Goal: Information Seeking & Learning: Learn about a topic

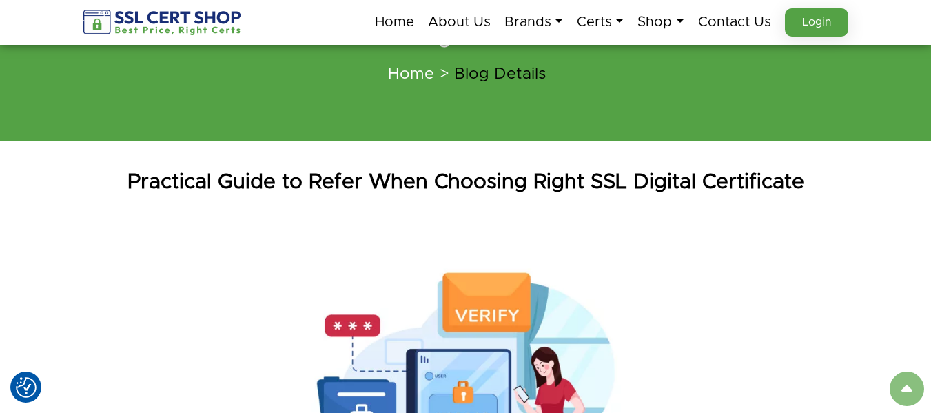
scroll to position [69, 0]
click at [263, 188] on h1 "Practical Guide to Refer When Choosing Right SSL Digital Certificate" at bounding box center [466, 183] width 786 height 28
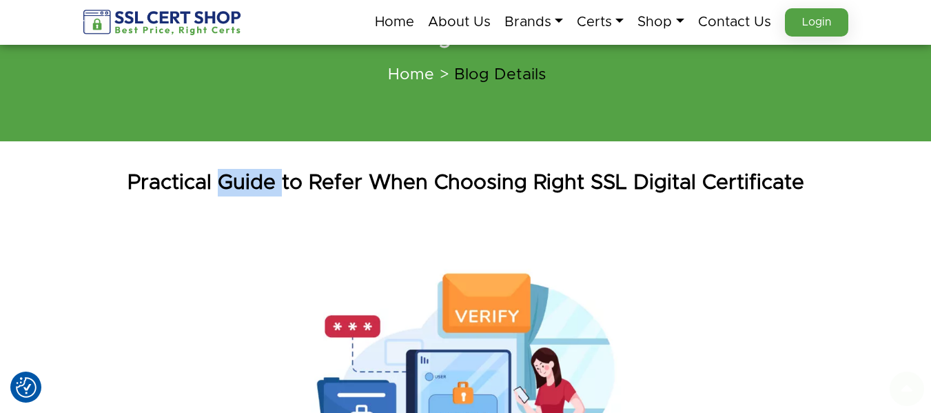
click at [263, 188] on h1 "Practical Guide to Refer When Choosing Right SSL Digital Certificate" at bounding box center [466, 183] width 786 height 28
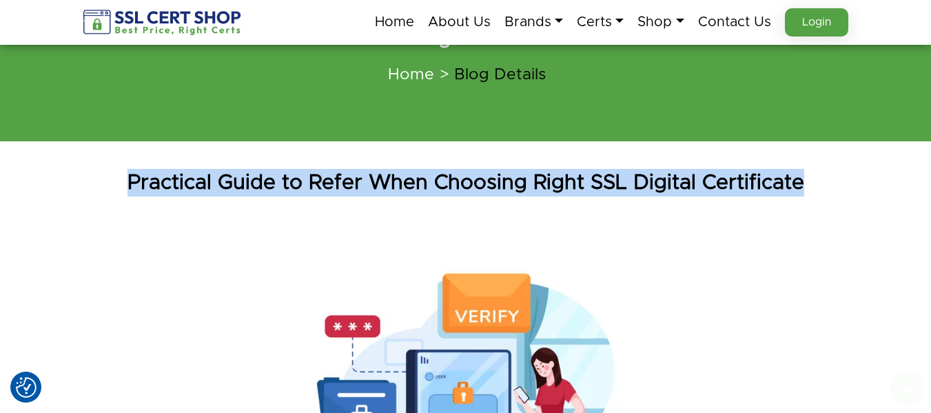
click at [263, 188] on h1 "Practical Guide to Refer When Choosing Right SSL Digital Certificate" at bounding box center [466, 183] width 786 height 28
copy div "Practical Guide to Refer When Choosing Right SSL Digital Certificate"
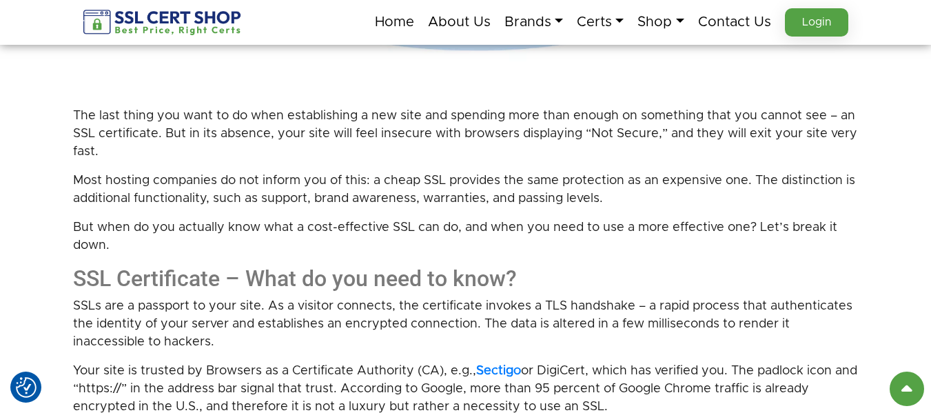
scroll to position [551, 0]
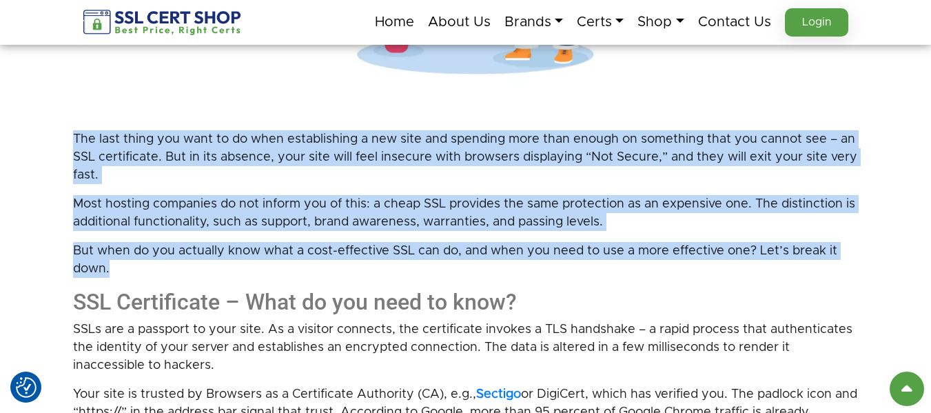
drag, startPoint x: 65, startPoint y: 134, endPoint x: 147, endPoint y: 265, distance: 154.1
copy div "The last thing you want to do when establishing a new site and spending more th…"
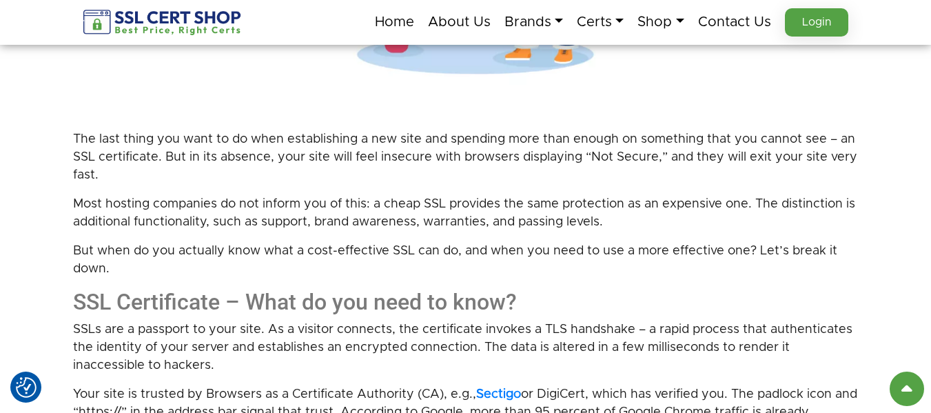
click at [136, 307] on h2 "SSL Certificate – What do you need to know?" at bounding box center [466, 302] width 786 height 26
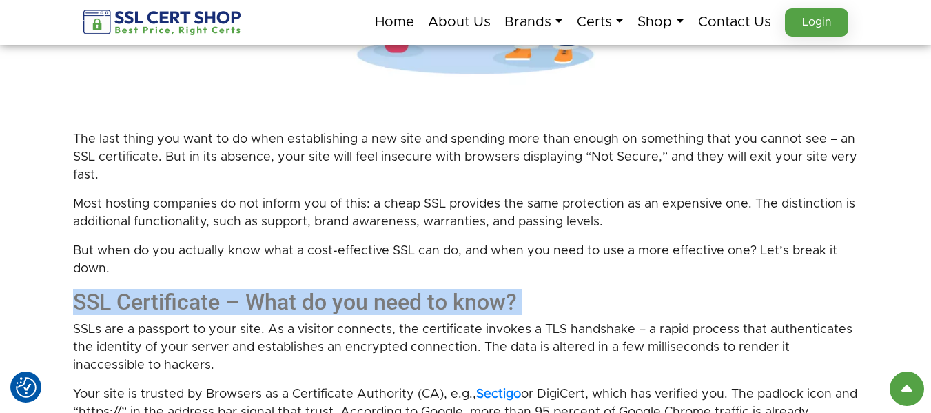
click at [136, 307] on h2 "SSL Certificate – What do you need to know?" at bounding box center [466, 302] width 786 height 26
copy div "SSL Certificate – What do you need to know?"
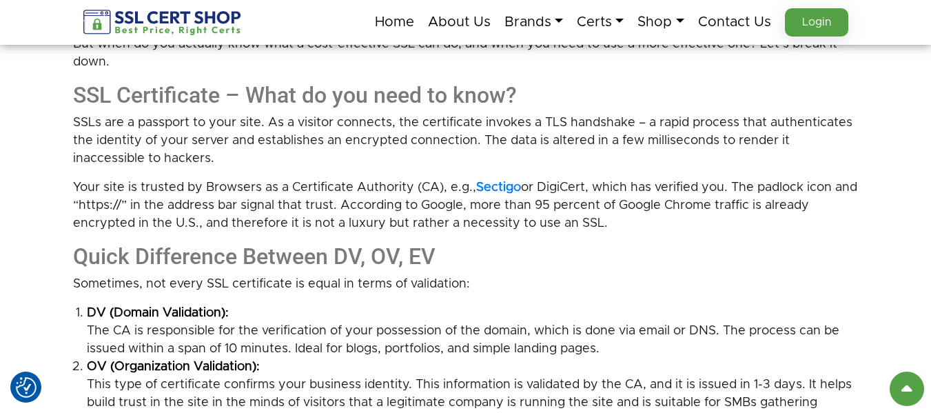
drag, startPoint x: 64, startPoint y: 118, endPoint x: 615, endPoint y: 223, distance: 560.5
copy div "SSLs are a passport to your site. As a visitor connects, the certificate invoke…"
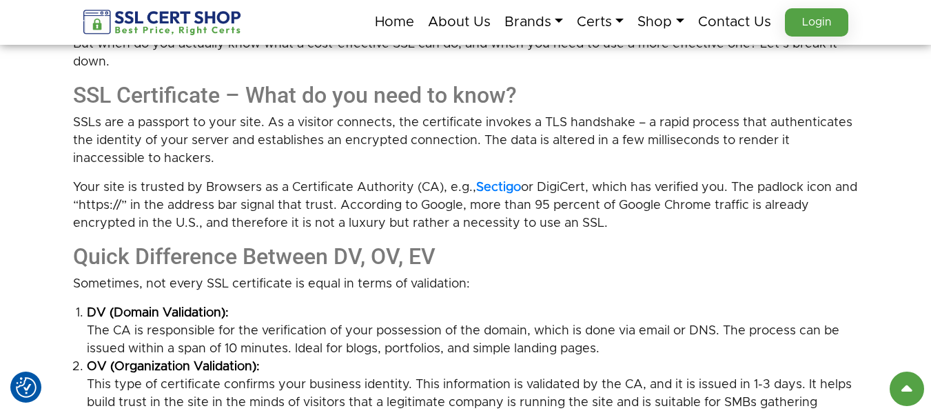
click at [157, 259] on h2 "Quick Difference Between DV, OV, EV" at bounding box center [466, 256] width 786 height 26
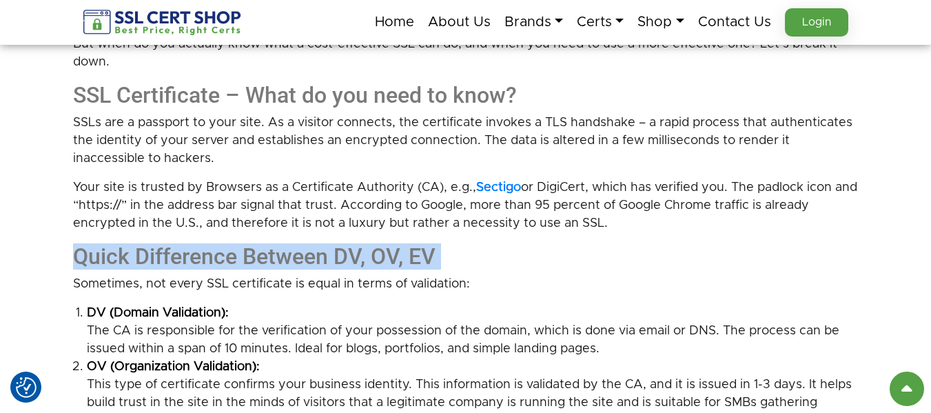
click at [157, 259] on h2 "Quick Difference Between DV, OV, EV" at bounding box center [466, 256] width 786 height 26
copy div "Quick Difference Between DV, OV, EV"
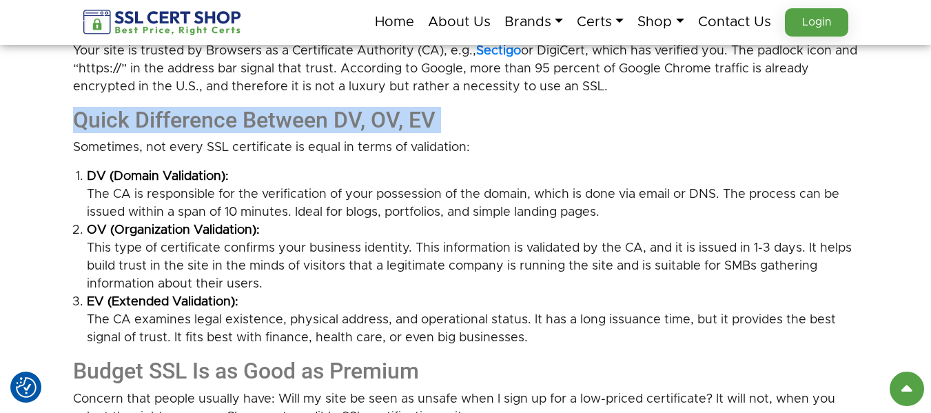
scroll to position [896, 0]
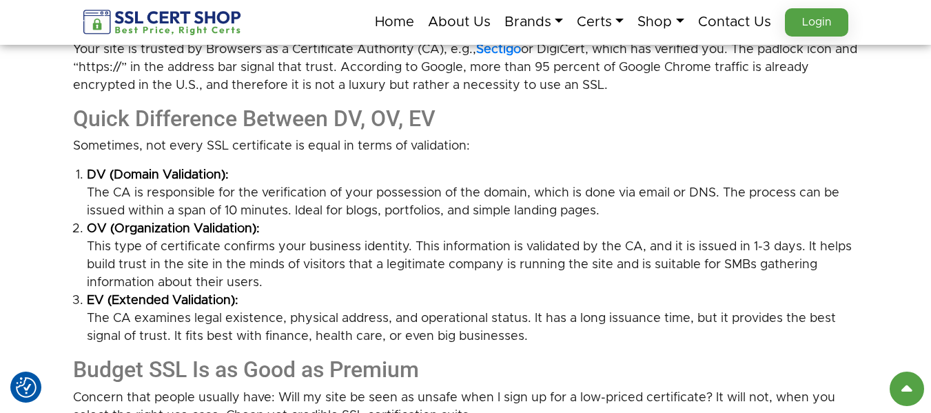
click at [216, 141] on p "Sometimes, not every SSL certificate is equal in terms of validation:" at bounding box center [466, 146] width 786 height 18
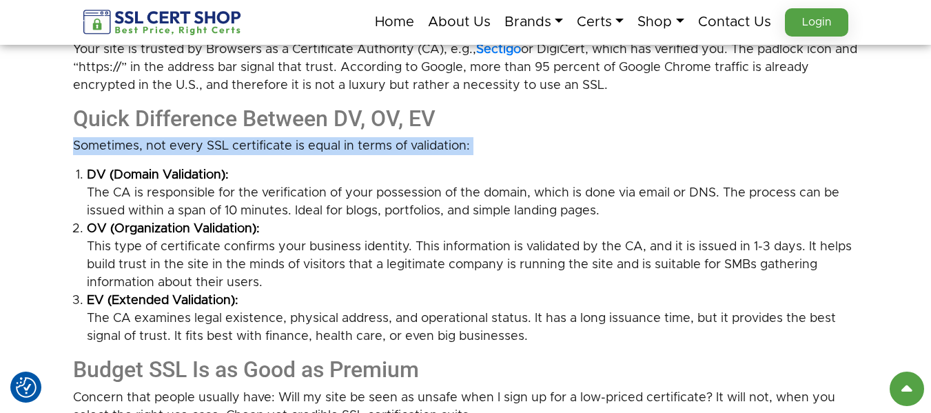
click at [216, 141] on p "Sometimes, not every SSL certificate is equal in terms of validation:" at bounding box center [466, 146] width 786 height 18
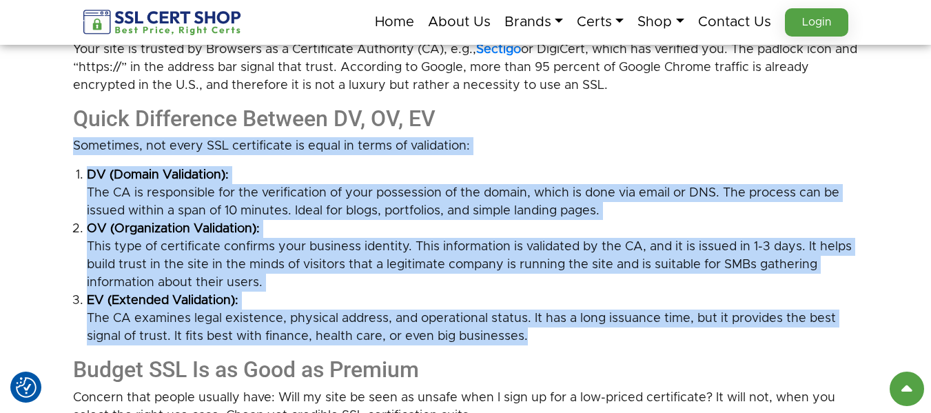
drag, startPoint x: 109, startPoint y: 165, endPoint x: 561, endPoint y: 333, distance: 482.1
copy div "Sometimes, not every SSL certificate is equal in terms of validation: DV (Domai…"
click at [362, 269] on li "OV (Organization Validation): This type of certificate confirms your business i…" at bounding box center [473, 256] width 772 height 72
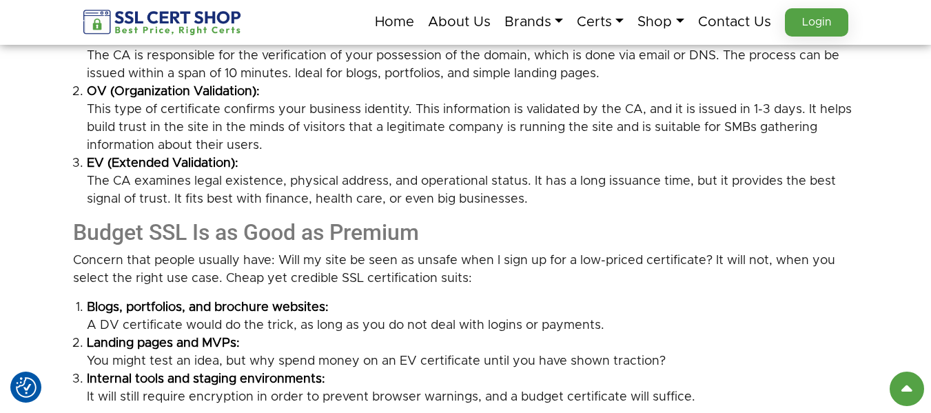
scroll to position [1034, 0]
click at [81, 238] on h2 "Budget SSL Is as Good as Premium" at bounding box center [466, 231] width 786 height 26
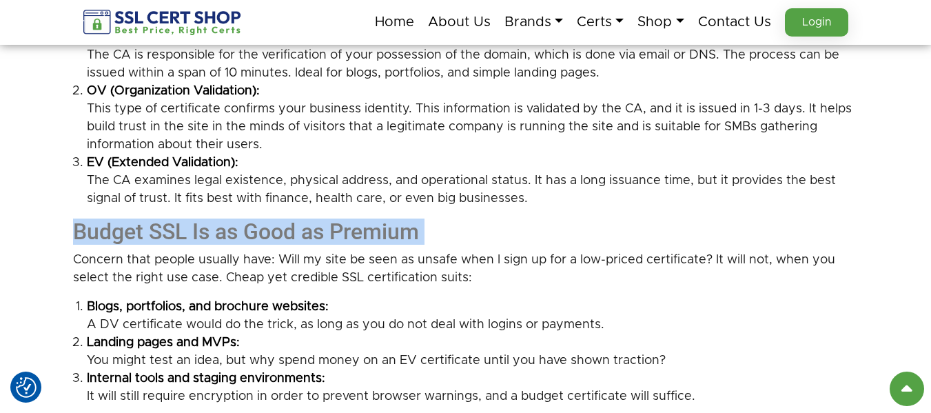
click at [81, 238] on h2 "Budget SSL Is as Good as Premium" at bounding box center [466, 231] width 786 height 26
copy div "Budget SSL Is as Good as Premium"
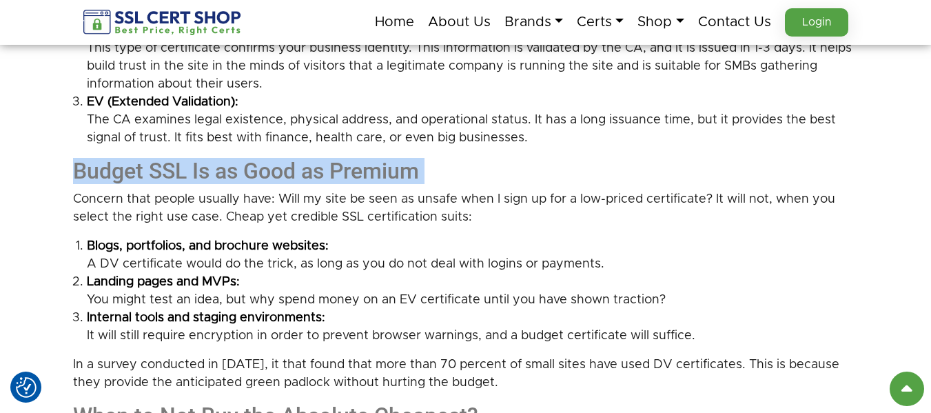
scroll to position [1172, 0]
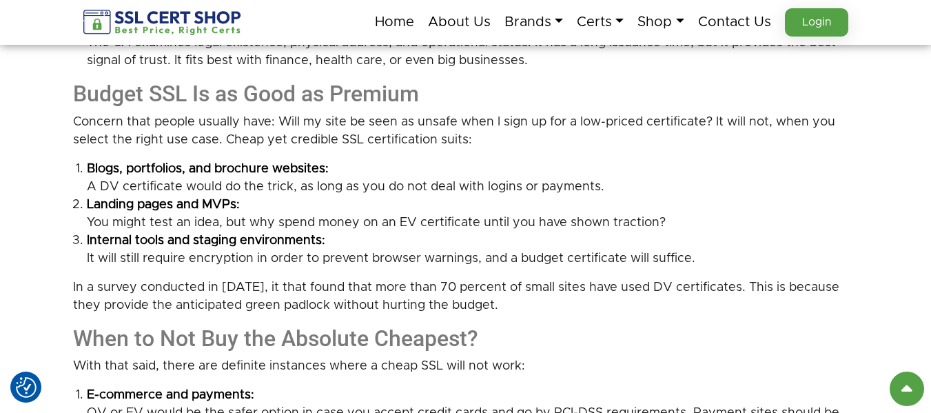
click at [439, 293] on p "In a survey conducted in [DATE], it that found that more than 70 percent of sma…" at bounding box center [466, 296] width 786 height 36
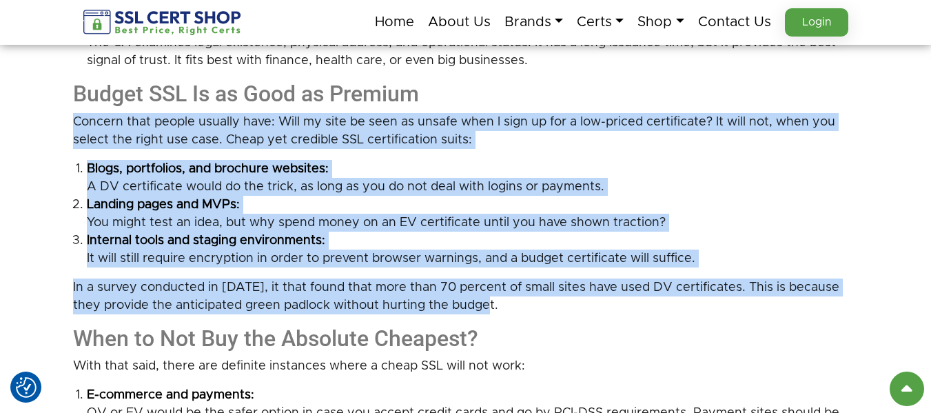
drag, startPoint x: 484, startPoint y: 309, endPoint x: 45, endPoint y: 127, distance: 475.8
copy div "Concern that people usually have: Will my site be seen as unsafe when I sign up…"
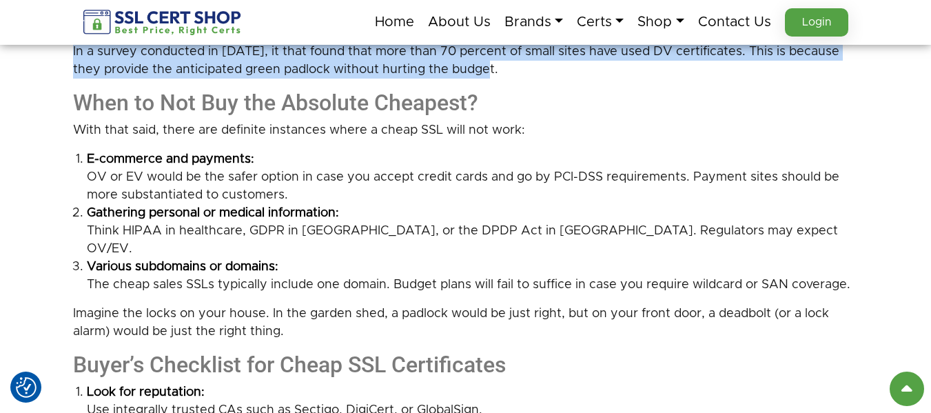
scroll to position [1378, 0]
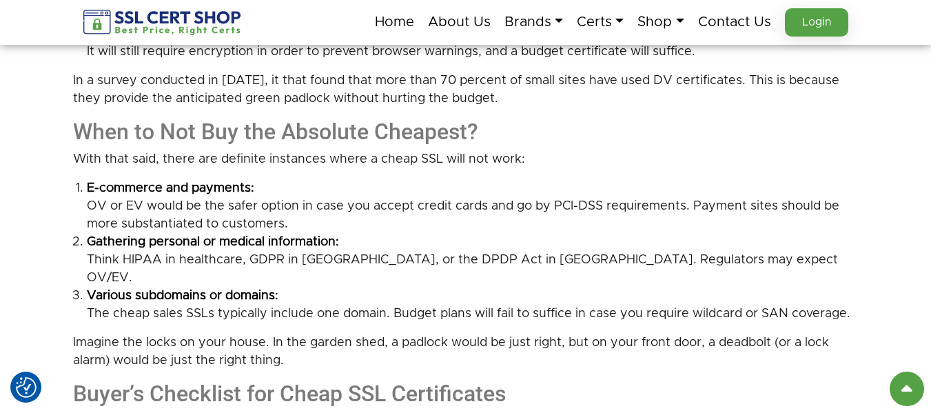
click at [94, 187] on strong "E-commerce and payments:" at bounding box center [473, 188] width 772 height 18
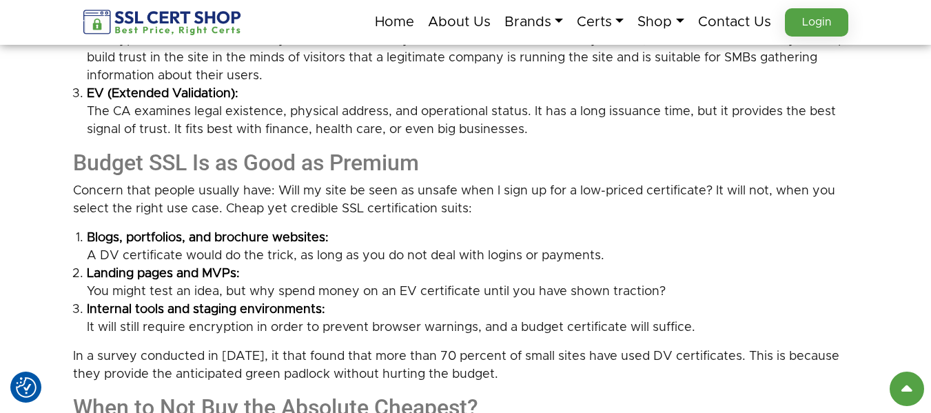
scroll to position [1172, 0]
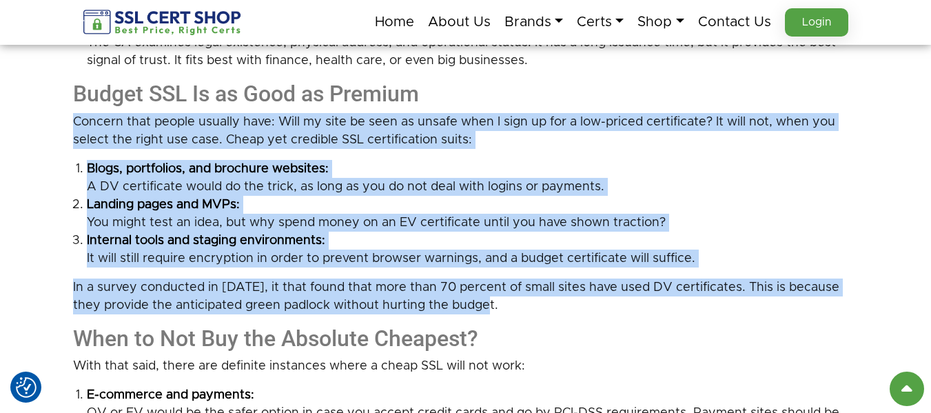
drag, startPoint x: 64, startPoint y: 120, endPoint x: 536, endPoint y: 296, distance: 504.0
copy div "Concern that people usually have: Will my site be seen as unsafe when I sign up…"
click at [367, 165] on strong "Blogs, portfolios, and brochure websites:" at bounding box center [473, 169] width 772 height 18
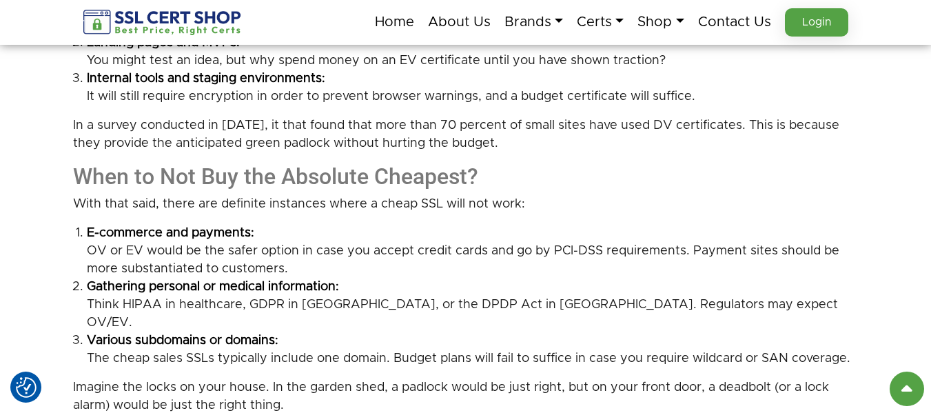
scroll to position [1309, 0]
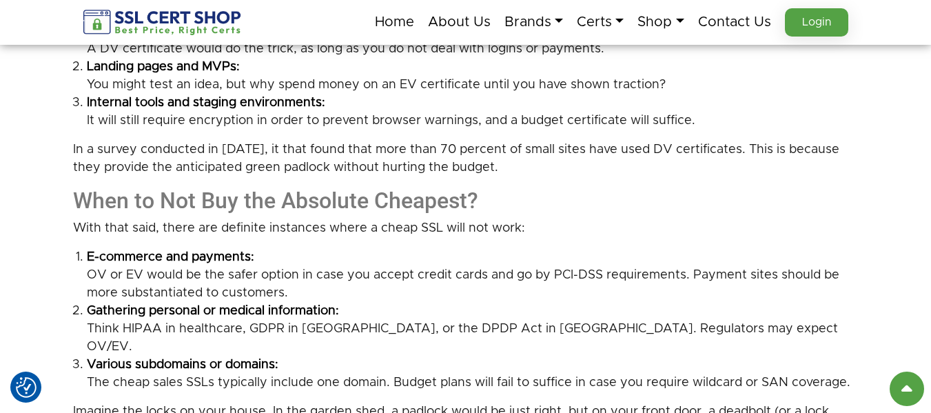
drag, startPoint x: 484, startPoint y: 202, endPoint x: 66, endPoint y: 205, distance: 418.3
click at [66, 205] on div "Practical Guide to Refer When Choosing Right SSL Digital Certificate The last t…" at bounding box center [465, 368] width 931 height 2935
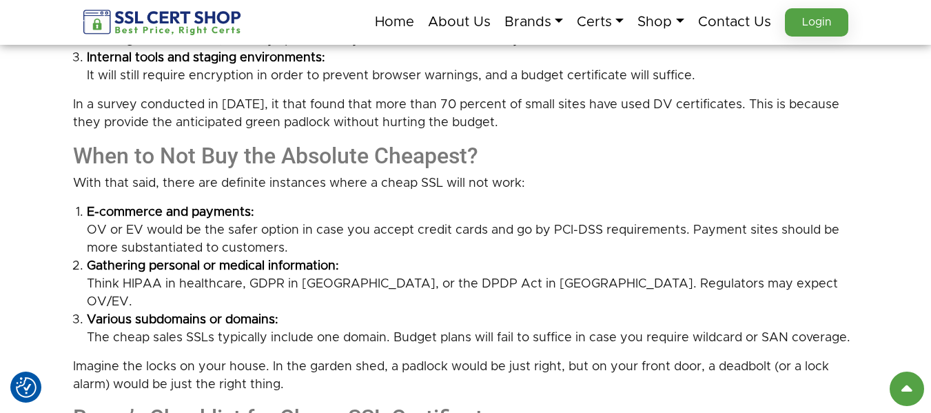
scroll to position [1378, 0]
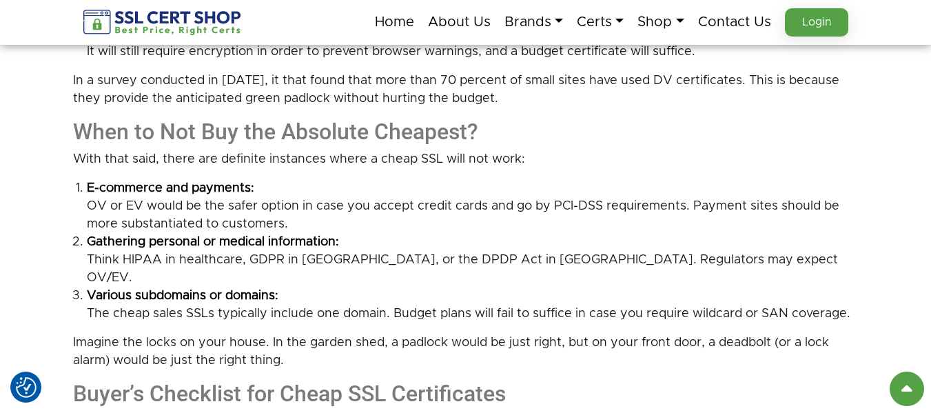
drag, startPoint x: 62, startPoint y: 156, endPoint x: 354, endPoint y: 344, distance: 347.2
click at [354, 344] on div "Practical Guide to Refer When Choosing Right SSL Digital Certificate The last t…" at bounding box center [465, 299] width 931 height 2935
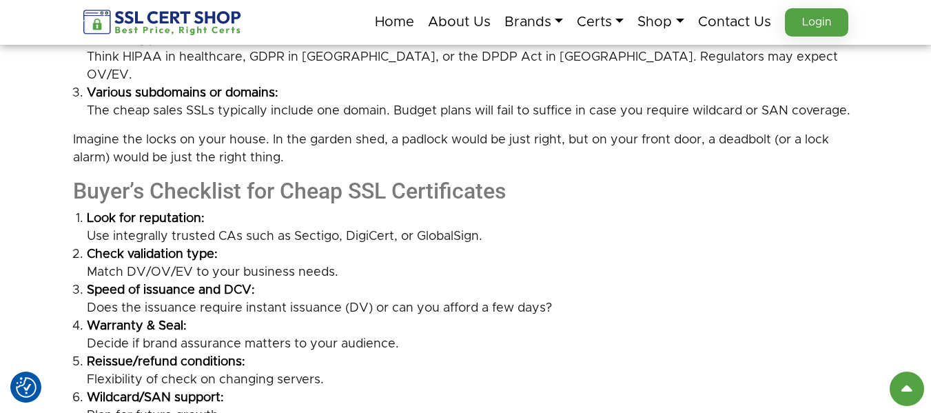
scroll to position [1585, 0]
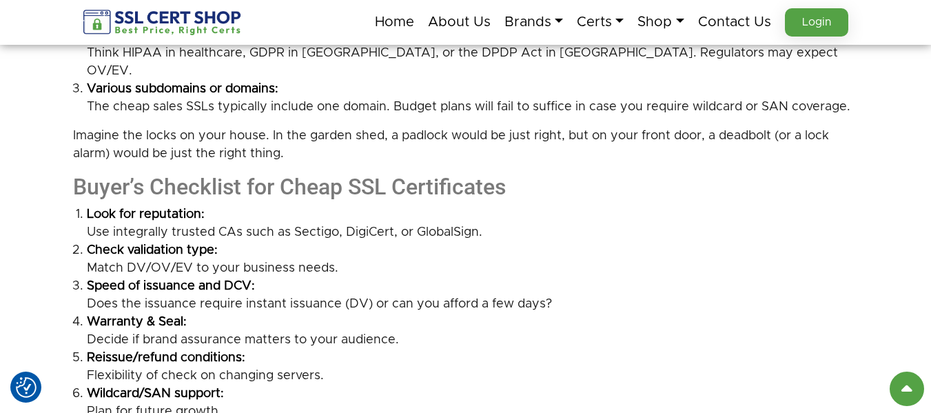
click at [79, 174] on h2 "Buyer’s Checklist for Cheap SSL Certificates" at bounding box center [466, 187] width 786 height 26
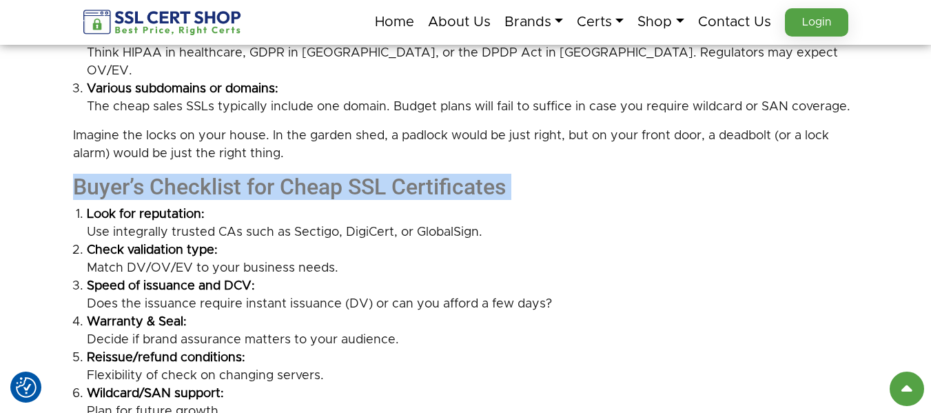
click at [79, 174] on h2 "Buyer’s Checklist for Cheap SSL Certificates" at bounding box center [466, 187] width 786 height 26
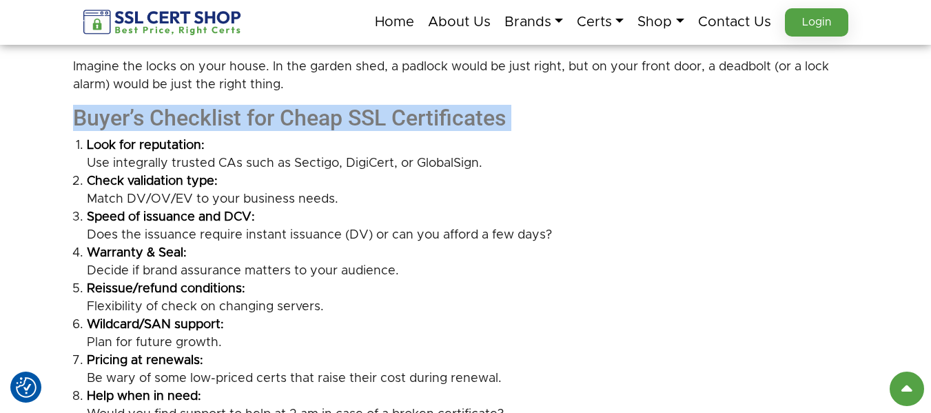
click at [88, 136] on strong "Look for reputation:" at bounding box center [473, 145] width 772 height 18
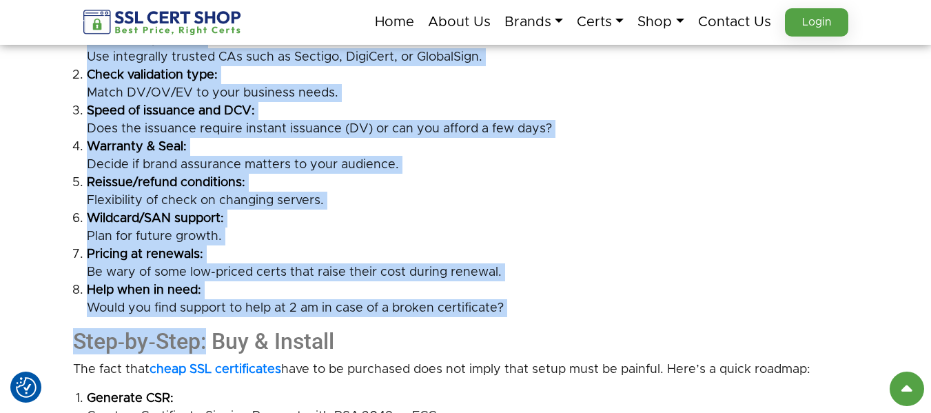
scroll to position [1792, 0]
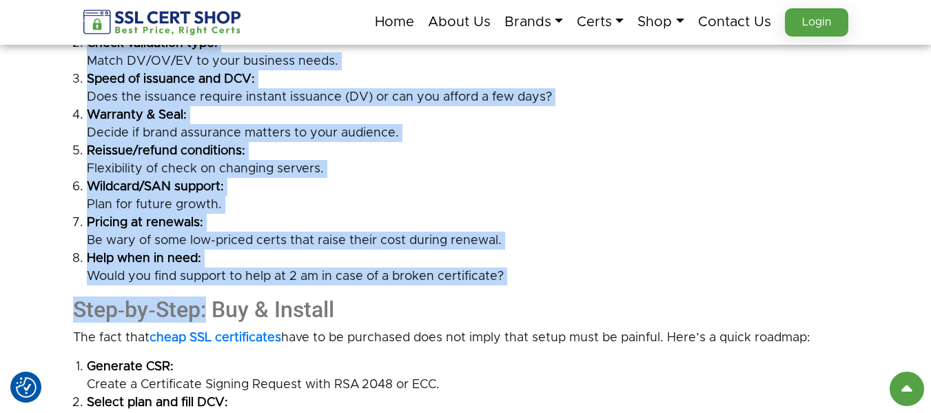
drag, startPoint x: 69, startPoint y: 119, endPoint x: 542, endPoint y: 250, distance: 491.2
click at [327, 121] on li "Warranty & Seal: Decide if brand assurance matters to your audience." at bounding box center [473, 124] width 772 height 36
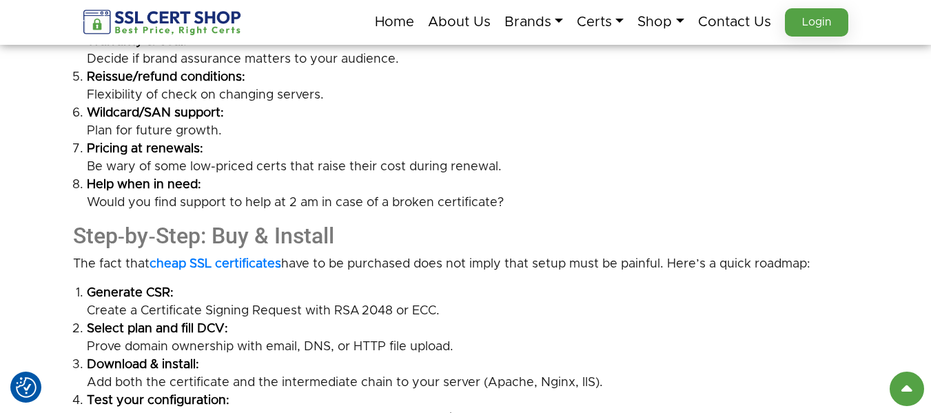
scroll to position [1861, 0]
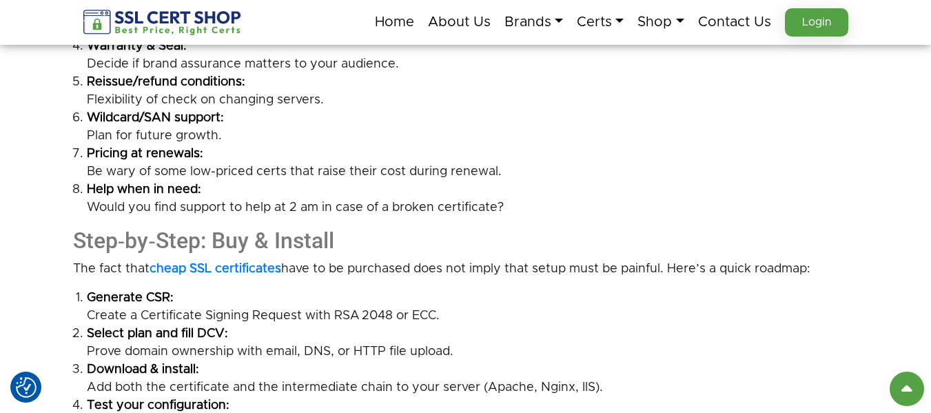
click at [234, 227] on h2 "Step‑by‑Step: Buy & Install" at bounding box center [466, 240] width 786 height 26
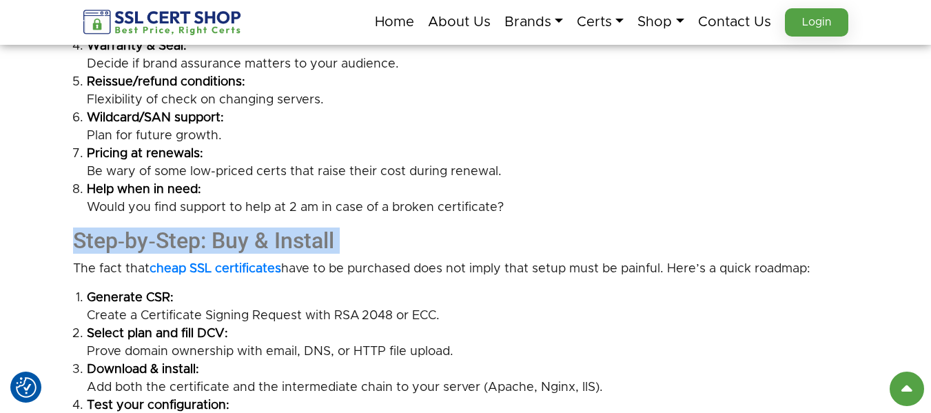
click at [234, 227] on h2 "Step‑by‑Step: Buy & Install" at bounding box center [466, 240] width 786 height 26
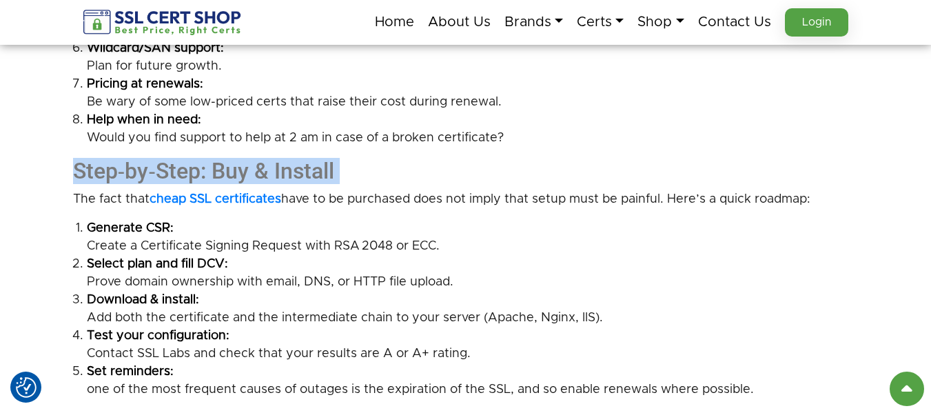
scroll to position [1930, 0]
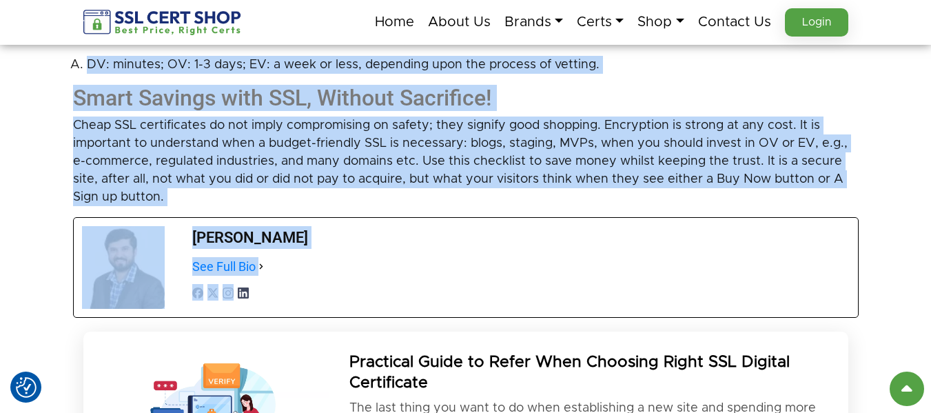
scroll to position [2825, 0]
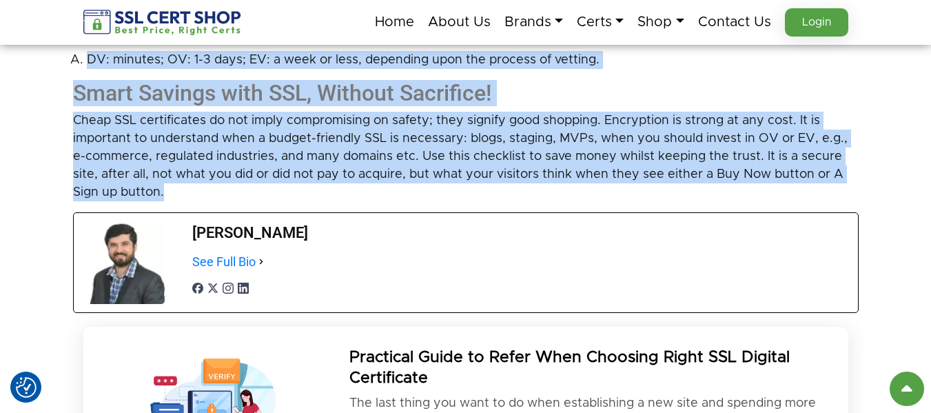
drag, startPoint x: 65, startPoint y: 178, endPoint x: 584, endPoint y: 173, distance: 518.3
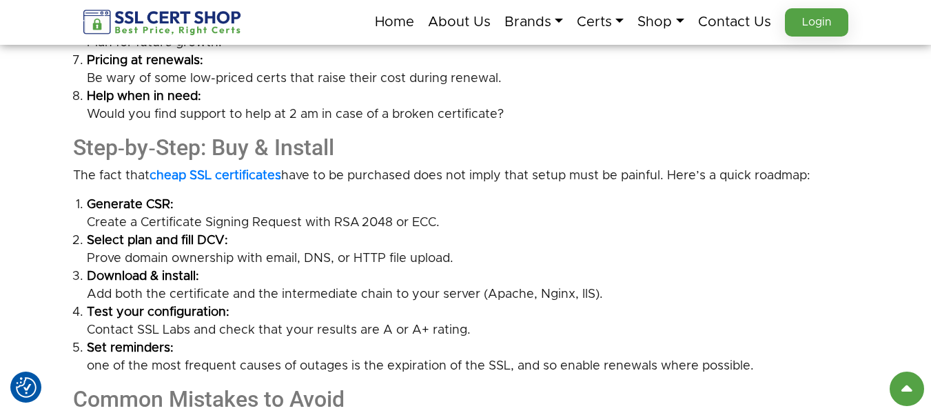
scroll to position [1930, 0]
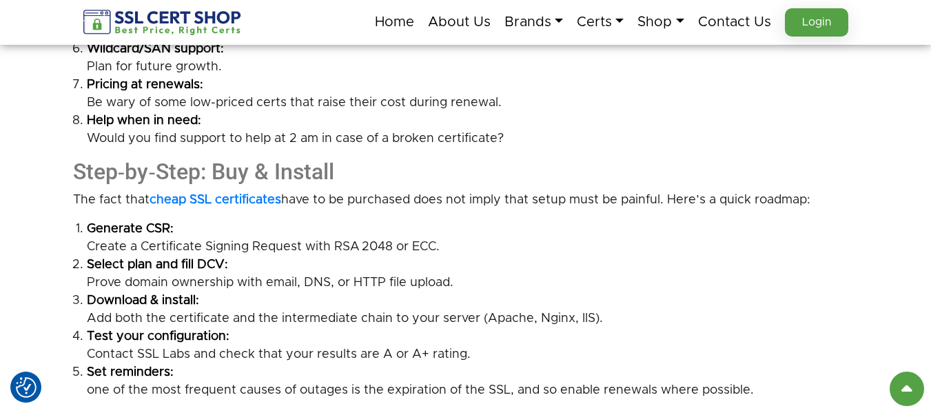
drag, startPoint x: 181, startPoint y: 365, endPoint x: 146, endPoint y: 353, distance: 37.0
click at [181, 365] on li "Set reminders: one of the most frequent causes of outages is the expiration of …" at bounding box center [473, 381] width 772 height 36
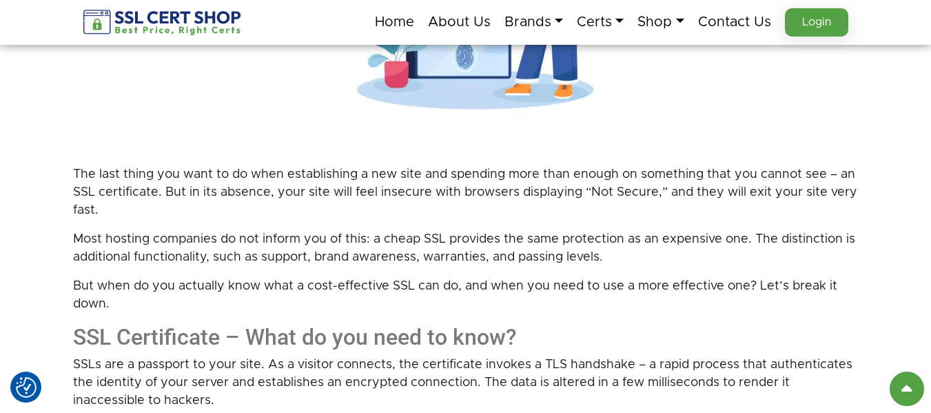
scroll to position [527, 0]
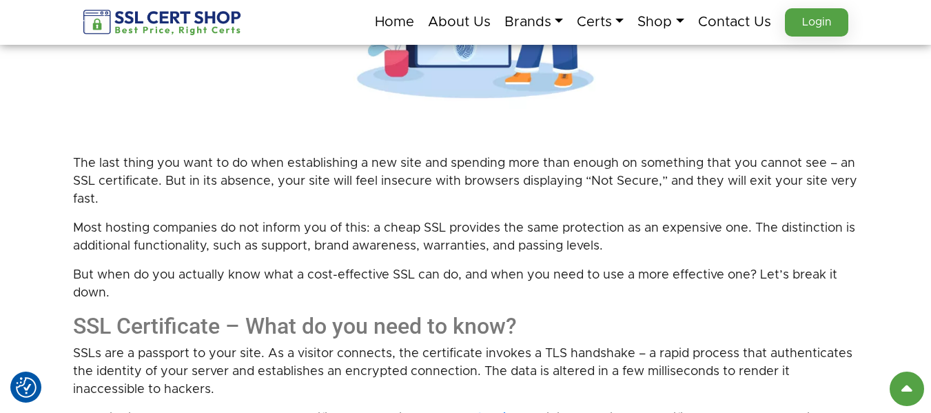
click at [89, 177] on p "The last thing you want to do when establishing a new site and spending more th…" at bounding box center [466, 181] width 786 height 54
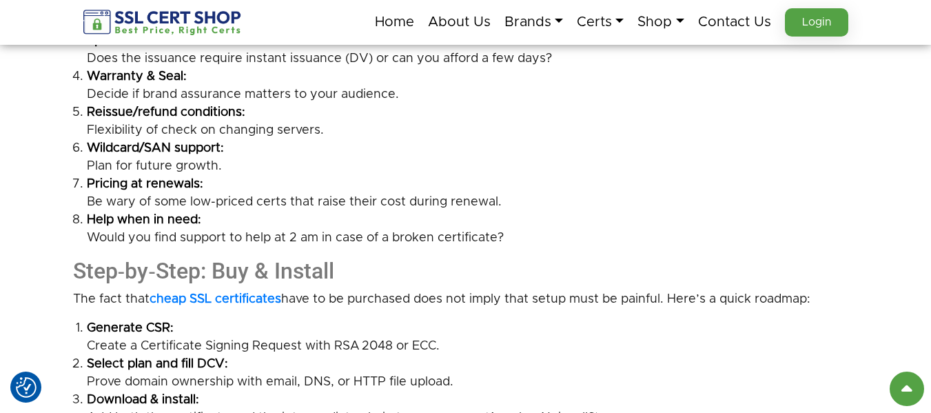
scroll to position [1837, 0]
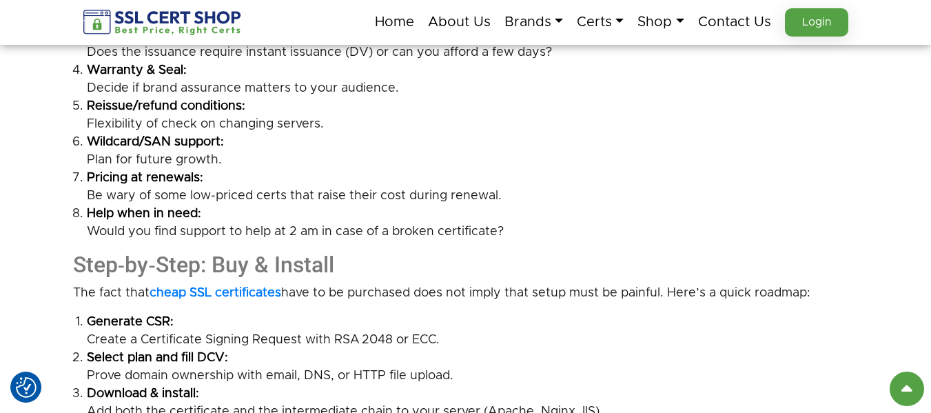
click at [285, 284] on p "The fact that cheap SSL certificates have to be purchased does not imply that s…" at bounding box center [466, 293] width 786 height 18
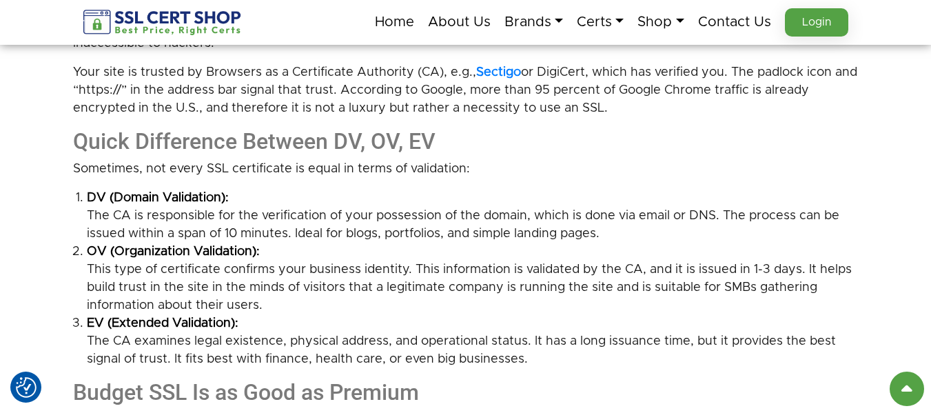
scroll to position [689, 0]
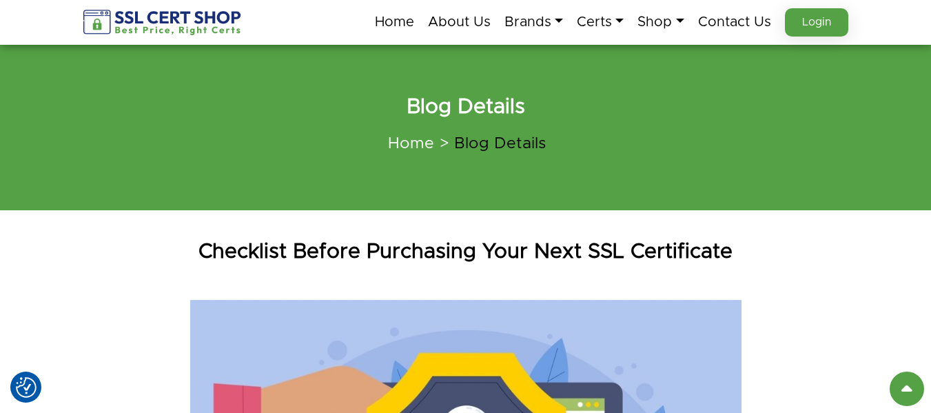
click at [305, 250] on h1 "Checklist Before Purchasing Your Next SSL Certificate" at bounding box center [466, 252] width 786 height 28
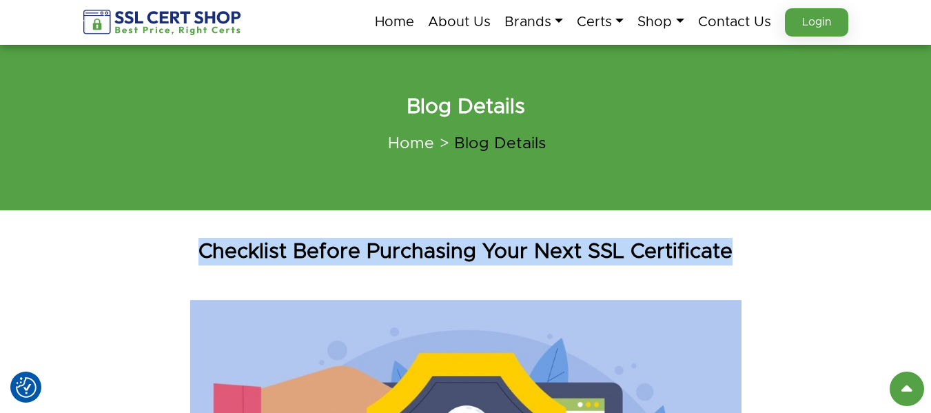
click at [305, 250] on h1 "Checklist Before Purchasing Your Next SSL Certificate" at bounding box center [466, 252] width 786 height 28
copy div "Checklist Before Purchasing Your Next SSL Certificate"
click at [251, 245] on h1 "Checklist Before Purchasing Your Next SSL Certificate" at bounding box center [466, 252] width 786 height 28
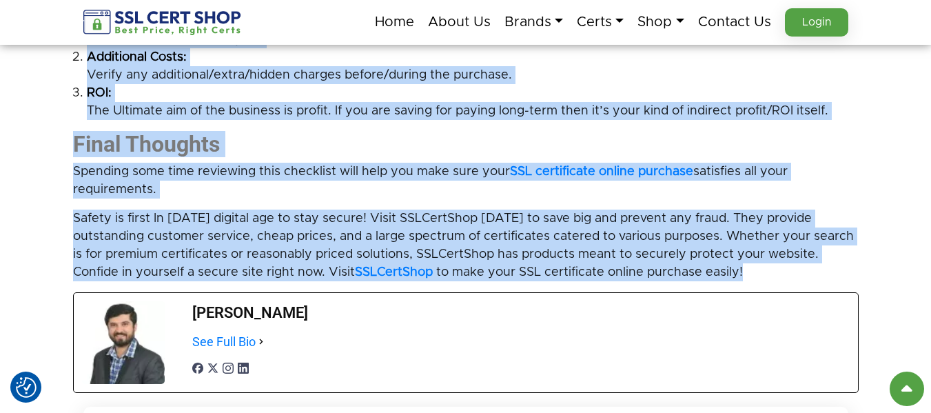
scroll to position [2067, 0]
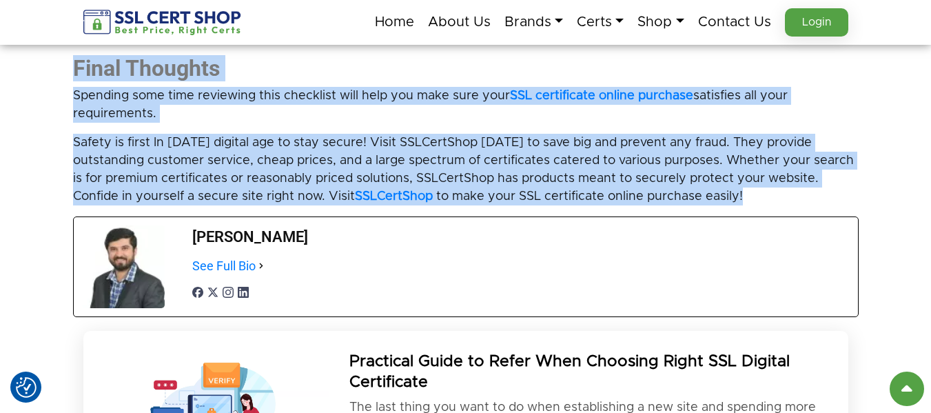
drag, startPoint x: 72, startPoint y: 155, endPoint x: 78, endPoint y: 225, distance: 69.9
copy div "Securing your website is more important in the modern digital scene than ever. …"
click at [292, 137] on p "Safety is first In today’s digital age to stay secure! Visit SSLCertShop today …" at bounding box center [466, 170] width 786 height 72
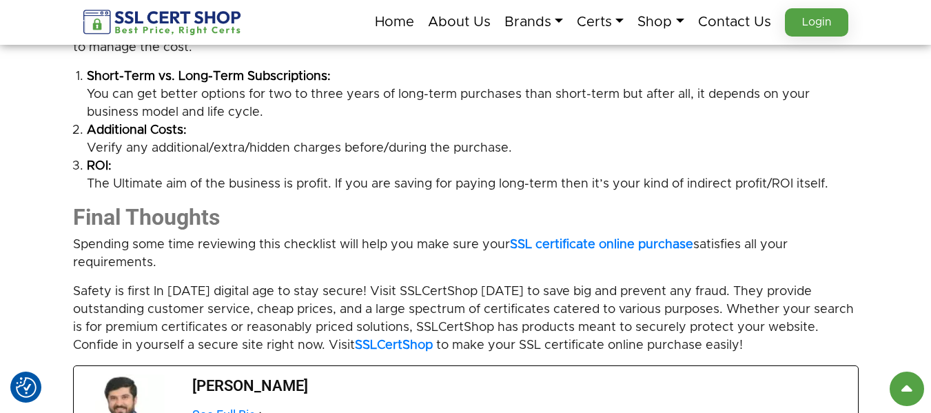
scroll to position [1930, 0]
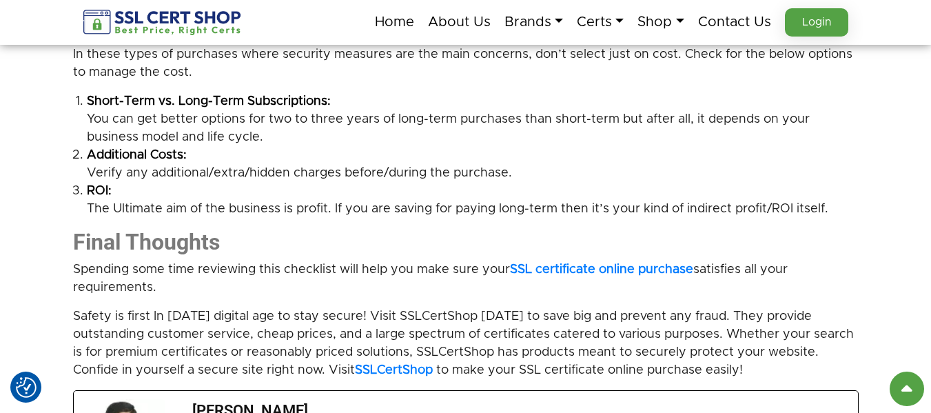
scroll to position [1999, 0]
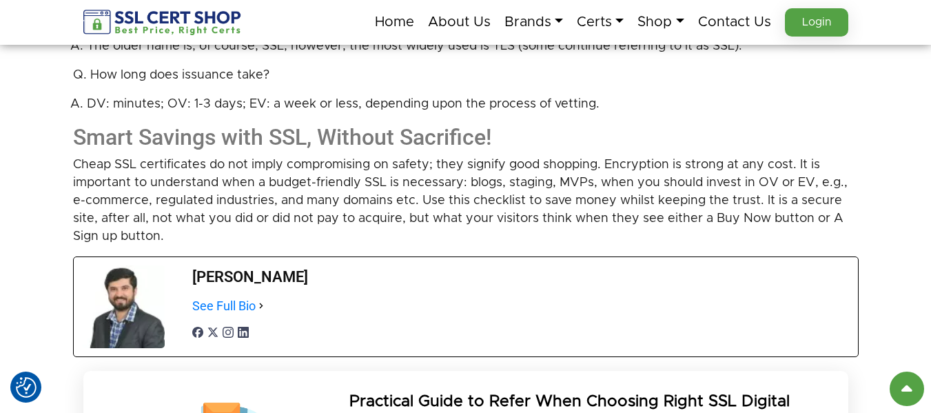
scroll to position [2757, 0]
